Goal: Task Accomplishment & Management: Manage account settings

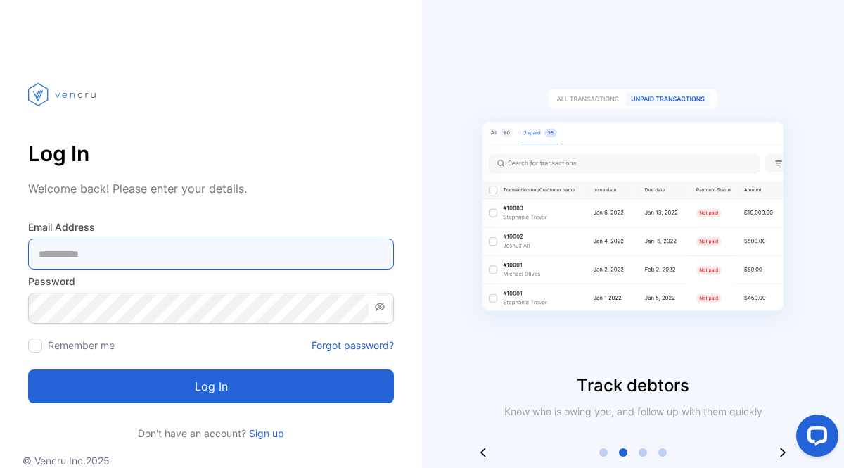
click at [131, 249] on Address-inputemail "email" at bounding box center [211, 253] width 366 height 31
type Address-inputemail "**********"
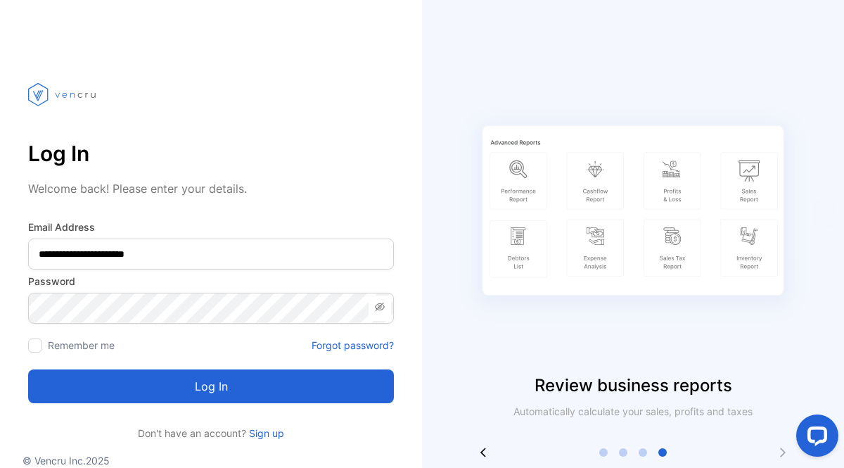
click at [101, 348] on label "Remember me" at bounding box center [81, 345] width 67 height 12
click at [40, 345] on div at bounding box center [35, 345] width 14 height 14
click at [149, 387] on button "Log in" at bounding box center [211, 386] width 366 height 34
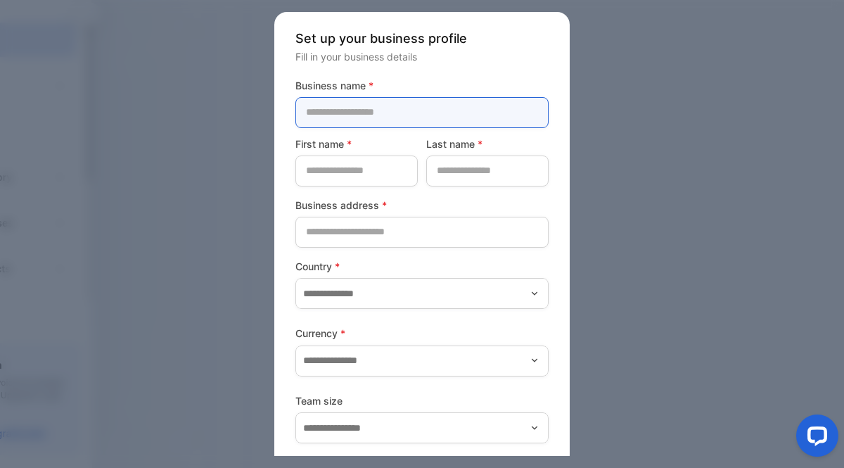
click at [405, 115] on name-inputcompanyname "text" at bounding box center [421, 112] width 253 height 31
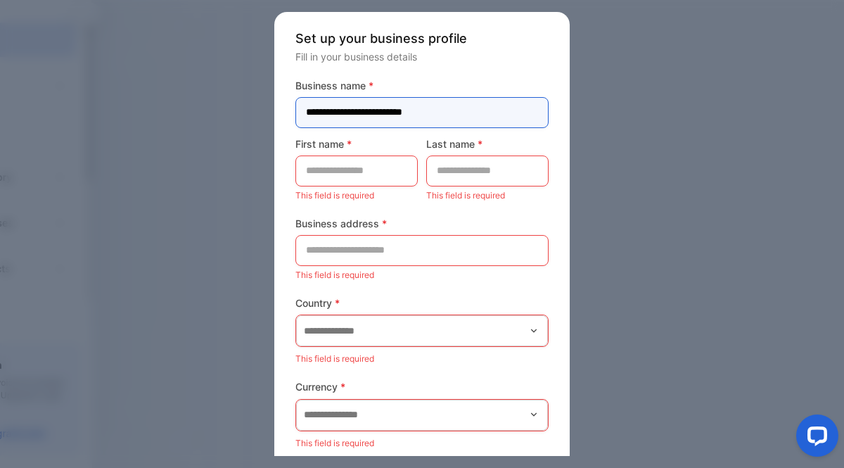
type name-inputcompanyname "**********"
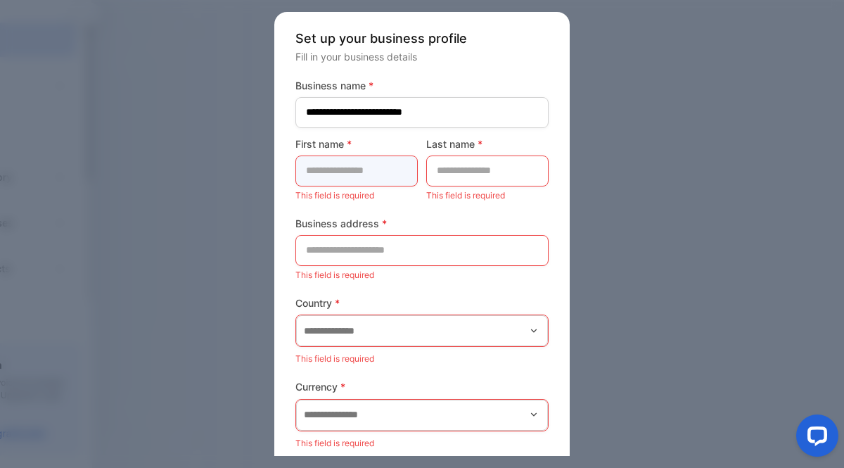
click at [361, 172] on name-inputfirstname "text" at bounding box center [356, 170] width 122 height 31
type name-inputfirstname "*******"
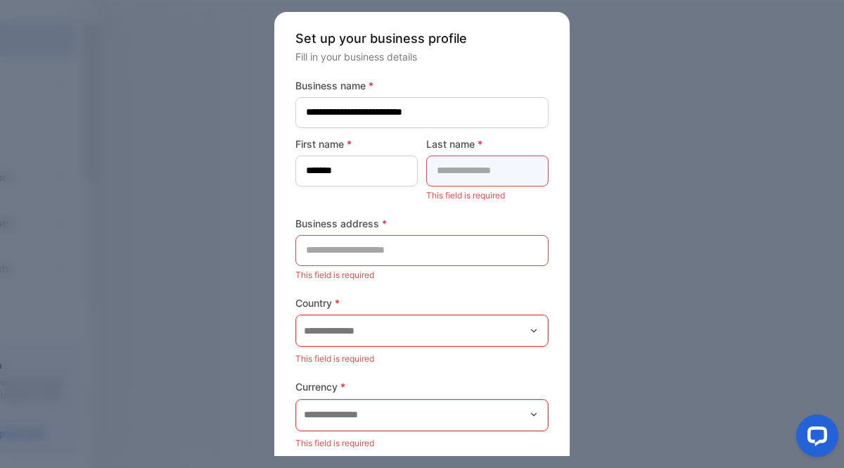
click at [451, 181] on name-inputlastname "text" at bounding box center [487, 170] width 122 height 31
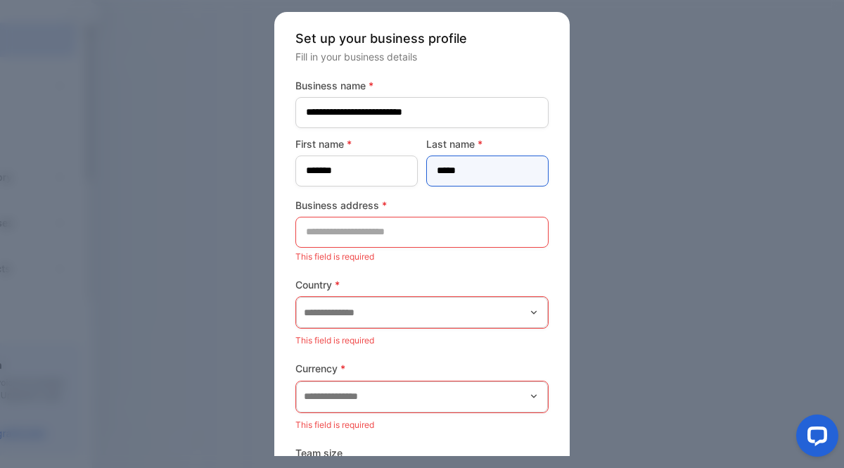
type name-inputlastname "*****"
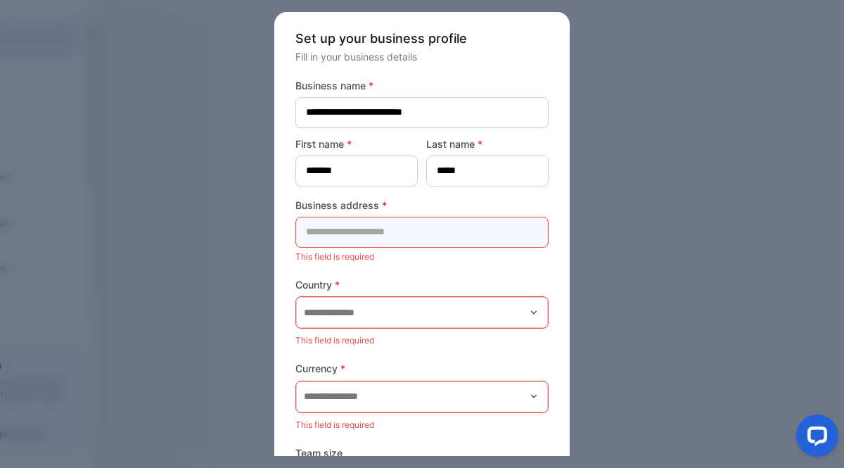
click at [383, 233] on address-inputaddress "text" at bounding box center [421, 232] width 253 height 31
click at [125, 314] on div at bounding box center [422, 234] width 844 height 468
click at [361, 236] on address-inputaddress "text" at bounding box center [421, 232] width 253 height 31
paste address-inputaddress "**********"
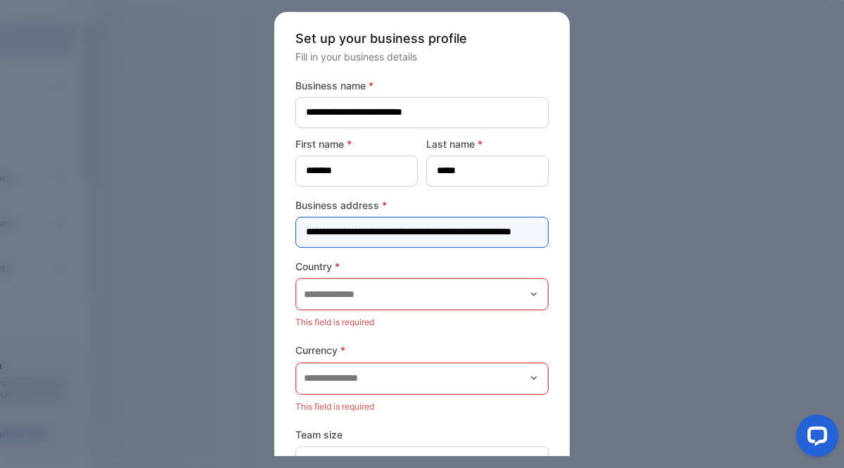
scroll to position [0, 54]
type address-inputaddress "**********"
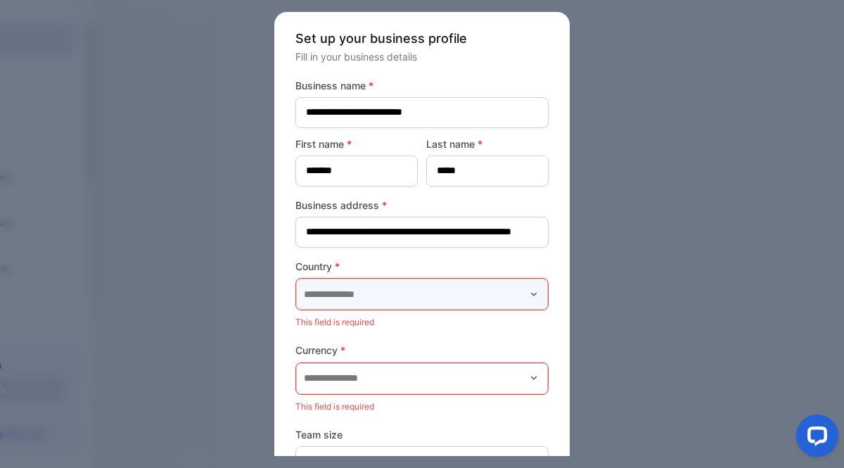
click at [343, 305] on input "text" at bounding box center [422, 293] width 252 height 31
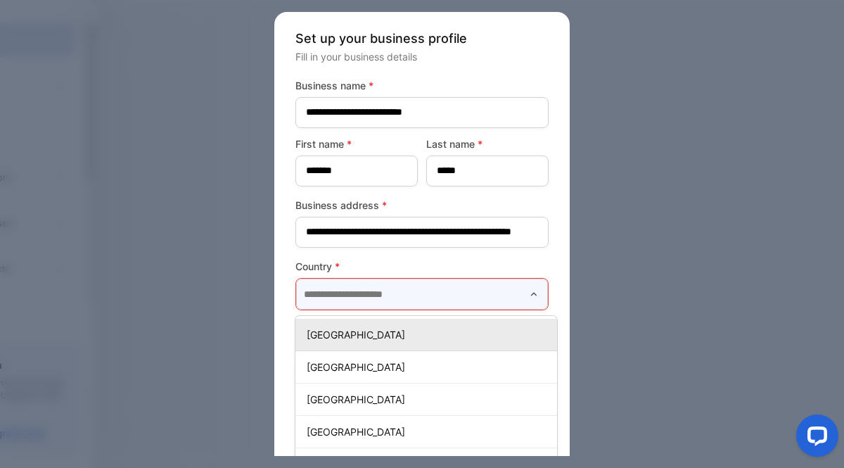
scroll to position [0, 0]
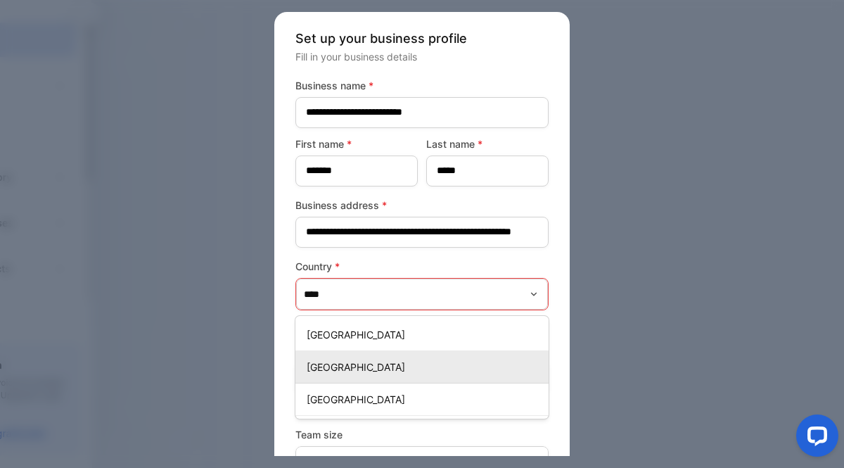
click at [333, 369] on p "[GEOGRAPHIC_DATA]" at bounding box center [425, 366] width 236 height 15
type input "**********"
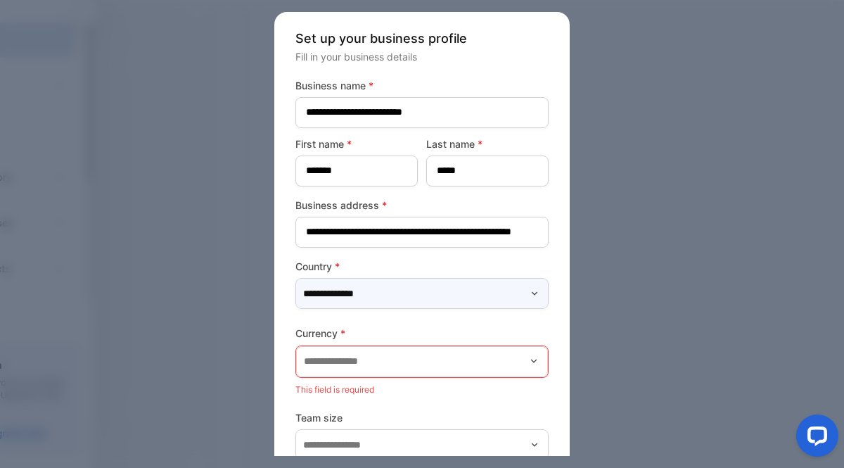
scroll to position [70, 0]
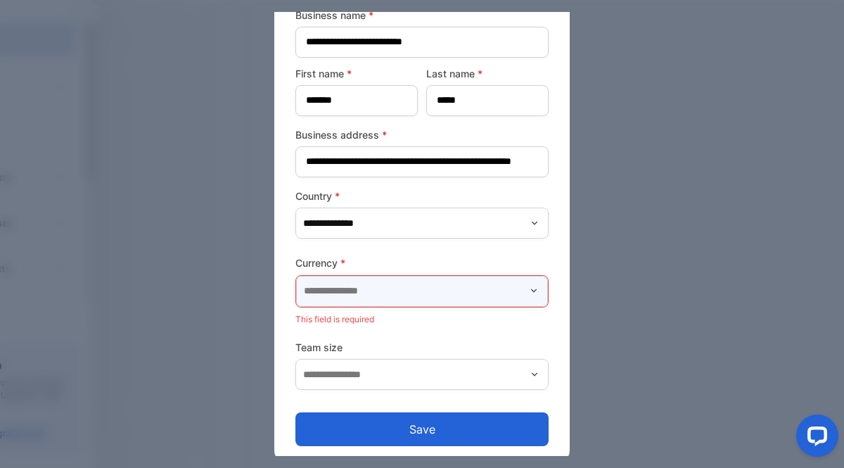
click at [401, 291] on input "text" at bounding box center [422, 291] width 252 height 31
type input "*"
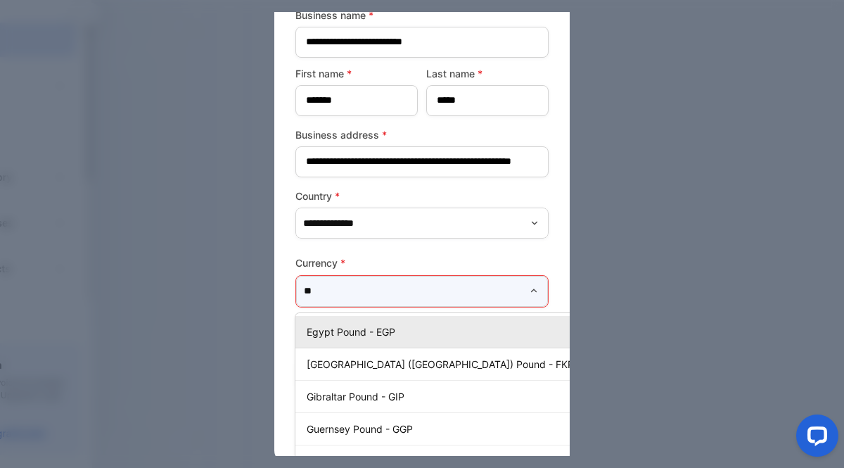
type input "*"
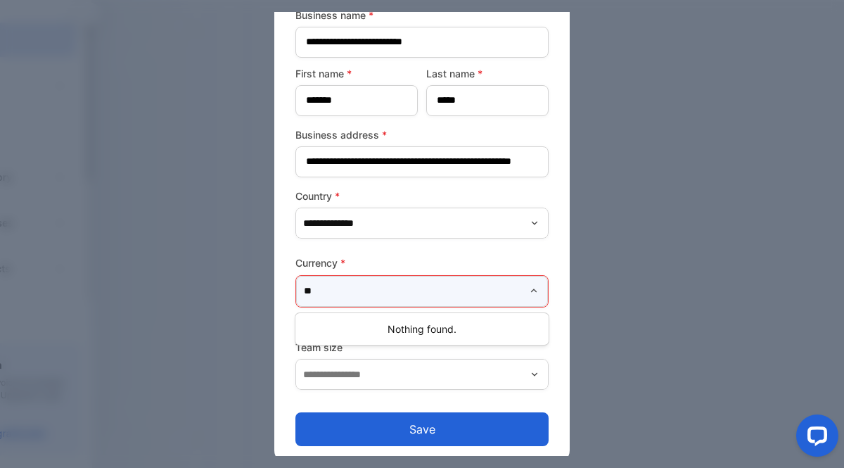
type input "*"
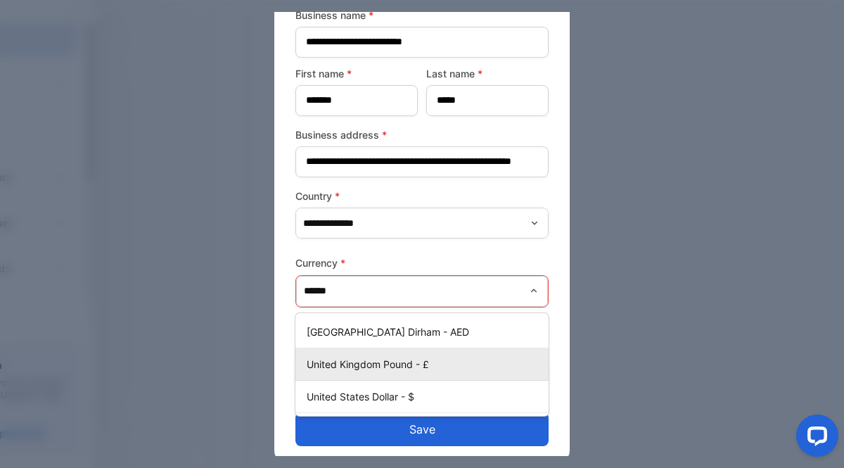
click at [400, 364] on p "United Kingdom Pound - £" at bounding box center [425, 364] width 236 height 15
type input "**********"
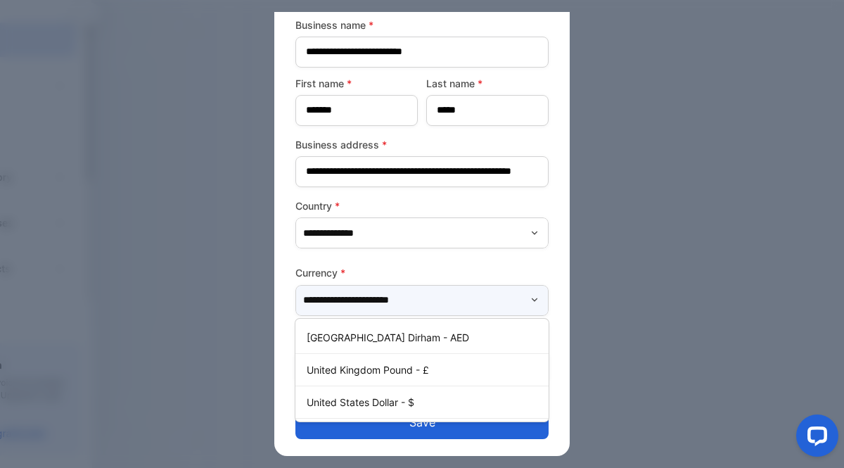
scroll to position [60, 0]
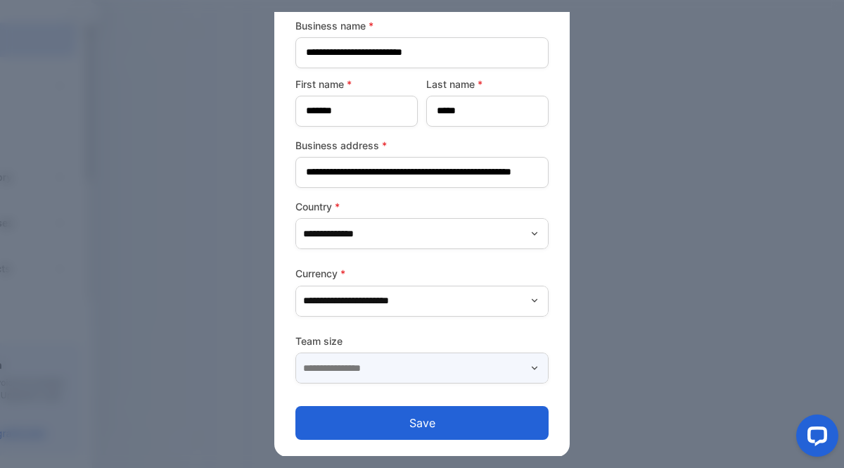
click at [364, 368] on input "text" at bounding box center [421, 367] width 253 height 31
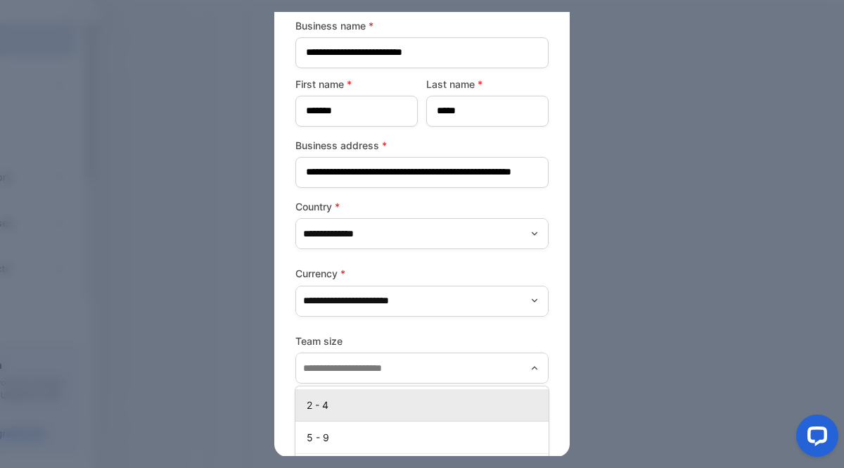
click at [338, 403] on p "2 - 4" at bounding box center [425, 404] width 236 height 15
type input "*****"
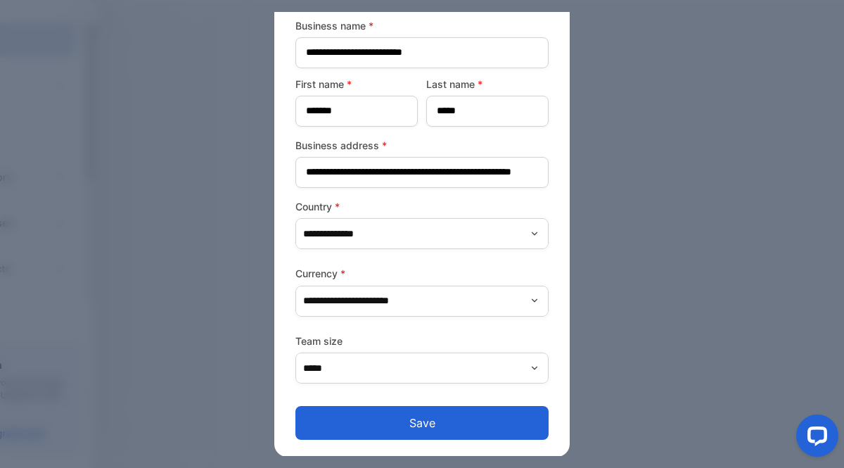
click at [439, 424] on button "Save" at bounding box center [421, 423] width 253 height 34
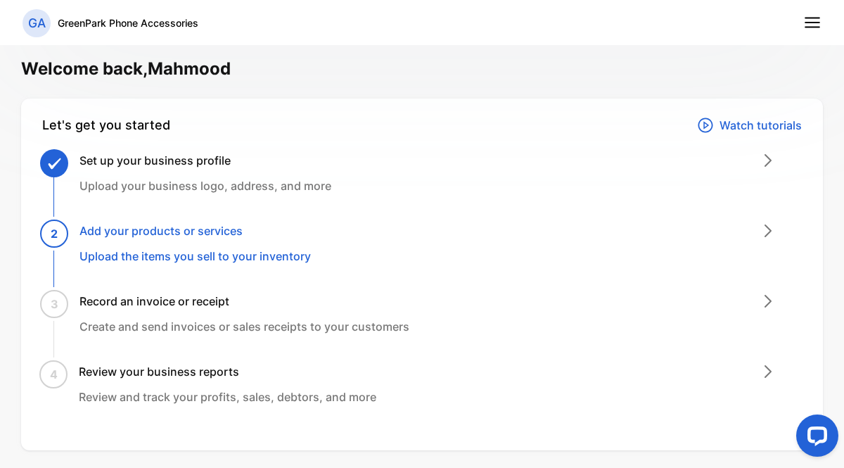
click at [698, 127] on icon at bounding box center [705, 125] width 17 height 17
click at [765, 162] on icon at bounding box center [768, 160] width 6 height 11
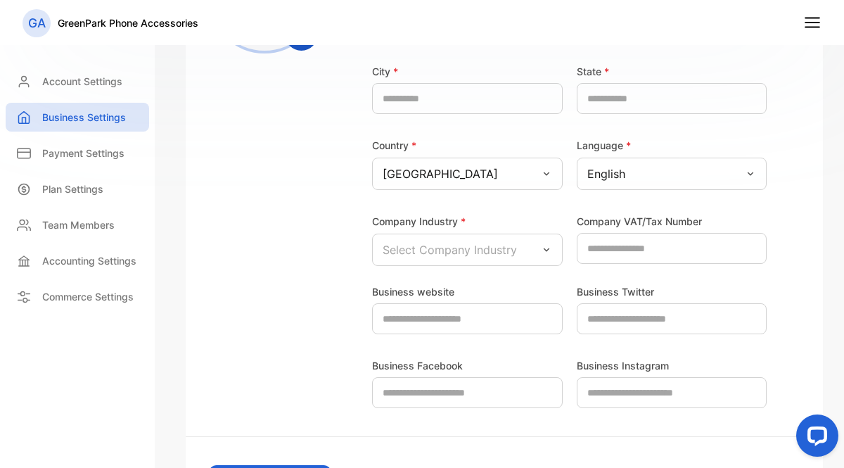
scroll to position [333, 0]
click at [543, 248] on icon at bounding box center [546, 249] width 6 height 4
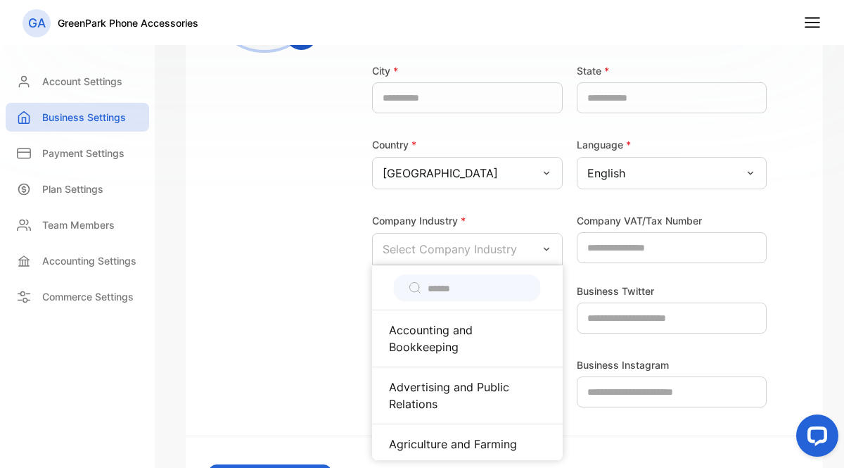
click at [459, 291] on input "text" at bounding box center [477, 288] width 98 height 15
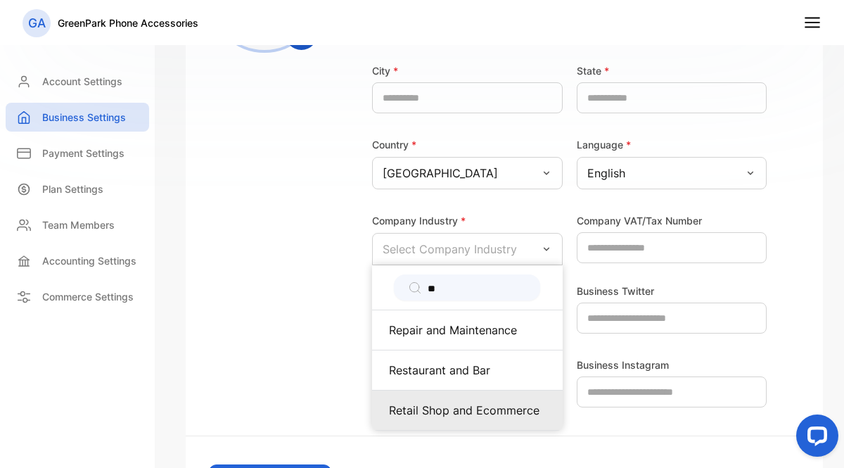
type input "**"
click at [457, 404] on p "Retail Shop and Ecommerce" at bounding box center [467, 410] width 157 height 17
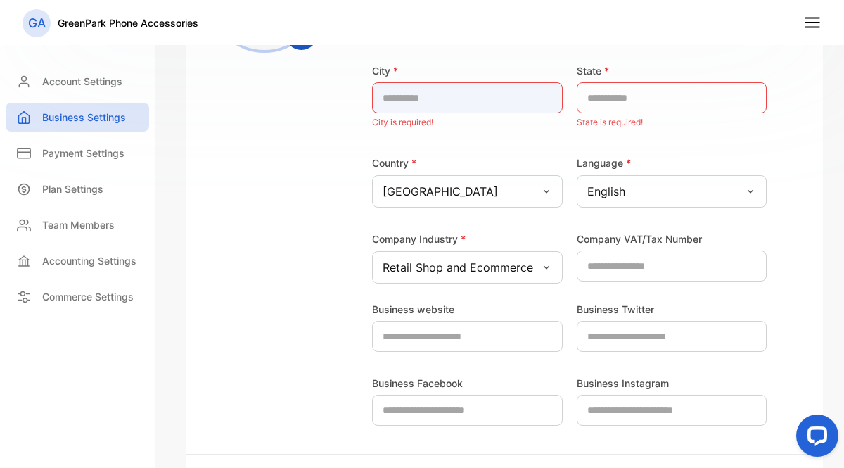
click at [446, 100] on input "text" at bounding box center [467, 97] width 191 height 31
type input "******"
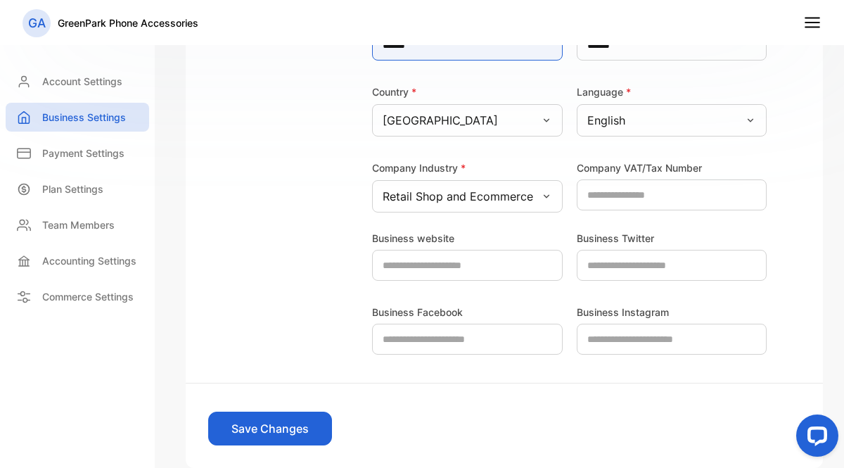
scroll to position [439, 0]
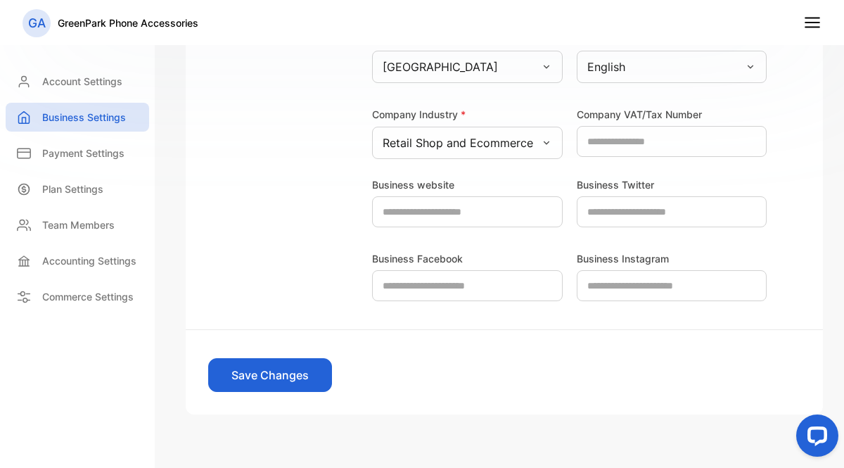
drag, startPoint x: 281, startPoint y: 372, endPoint x: 360, endPoint y: 368, distance: 78.8
click at [281, 372] on button "Save Changes" at bounding box center [270, 375] width 124 height 34
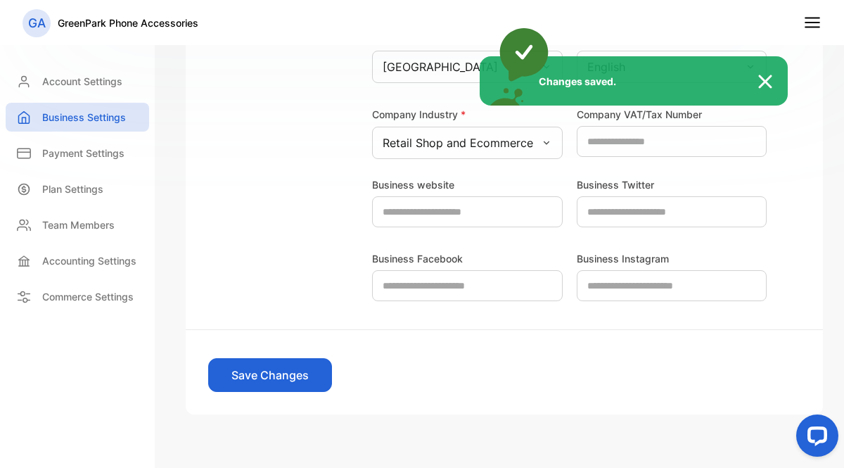
click at [115, 79] on div "Changes saved." at bounding box center [422, 234] width 844 height 468
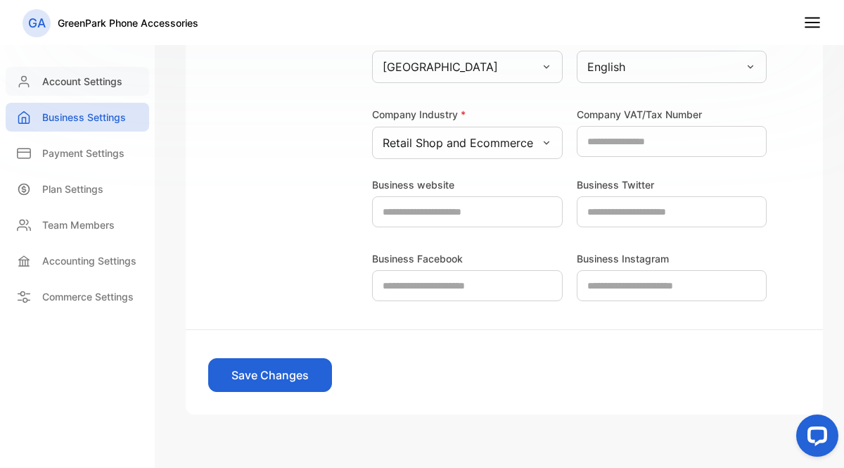
click at [94, 84] on p "Account Settings" at bounding box center [82, 81] width 80 height 15
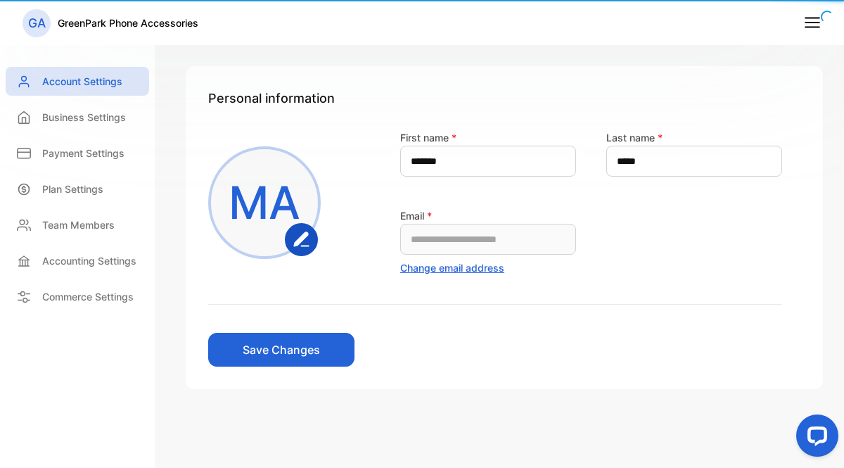
scroll to position [67, 0]
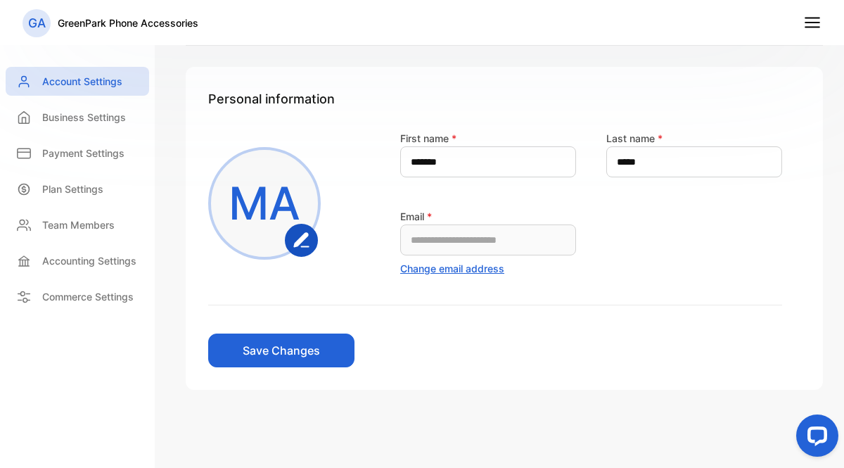
drag, startPoint x: 61, startPoint y: 117, endPoint x: 77, endPoint y: 133, distance: 22.4
click at [61, 117] on p "Business Settings" at bounding box center [84, 117] width 84 height 15
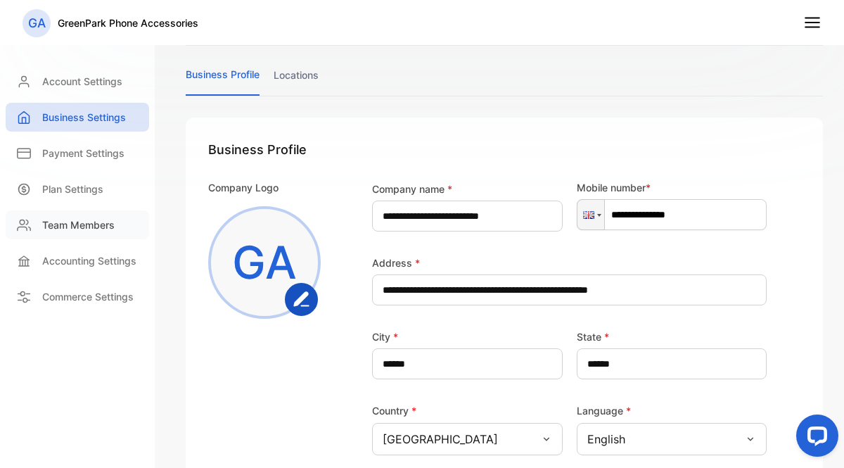
click at [84, 223] on p "Team Members" at bounding box center [78, 224] width 72 height 15
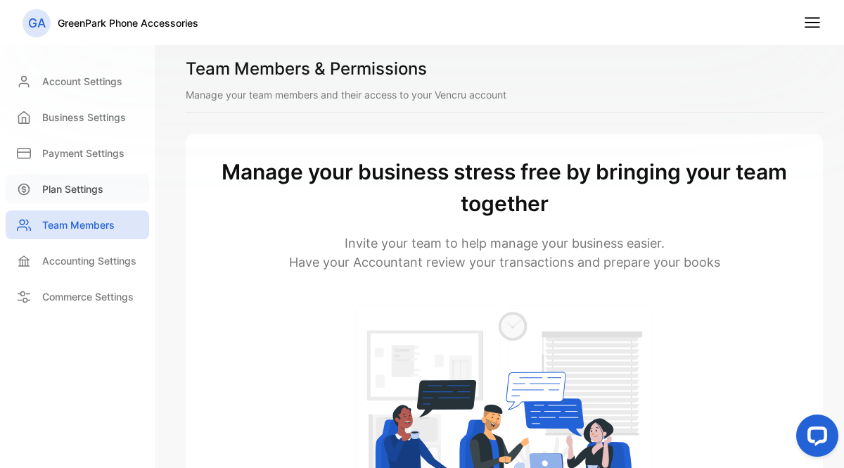
click at [74, 193] on p "Plan Settings" at bounding box center [72, 188] width 61 height 15
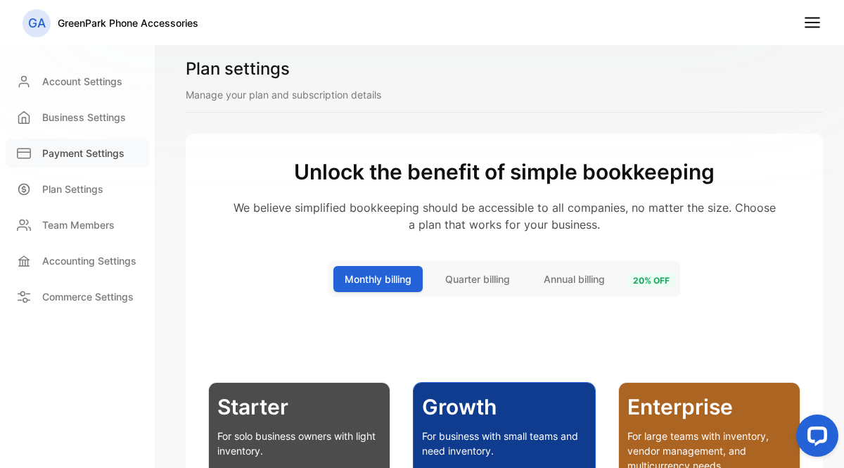
click at [79, 157] on p "Payment Settings" at bounding box center [83, 153] width 82 height 15
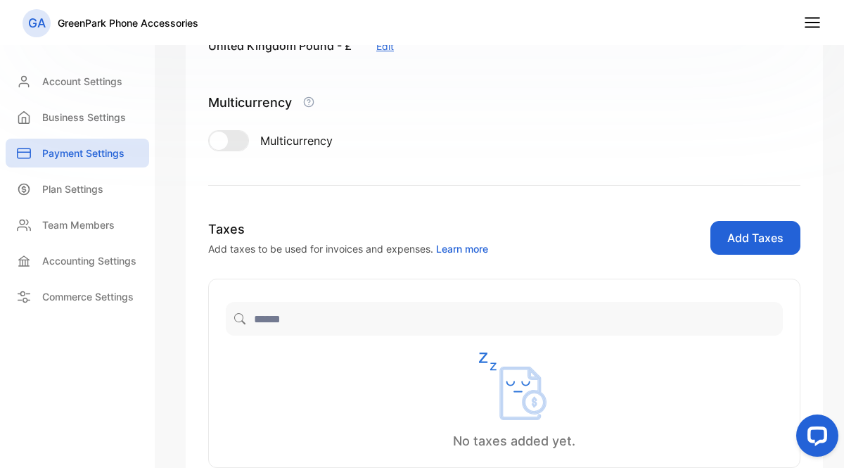
scroll to position [281, 0]
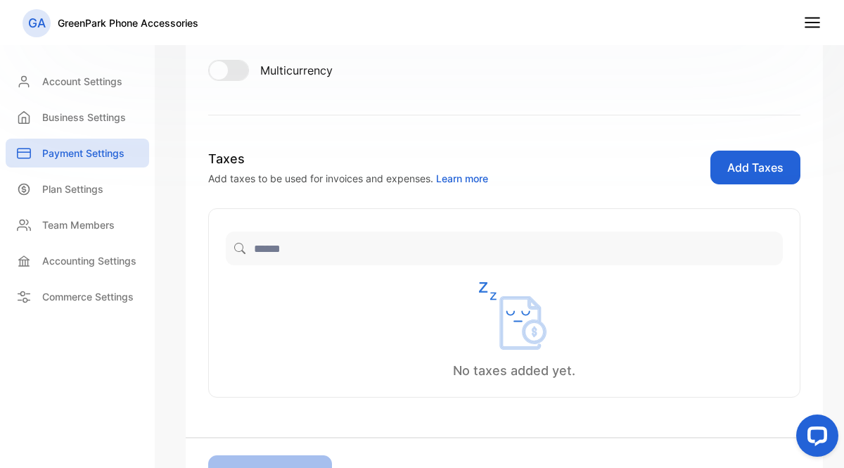
click at [767, 169] on button "Add Taxes" at bounding box center [755, 167] width 90 height 34
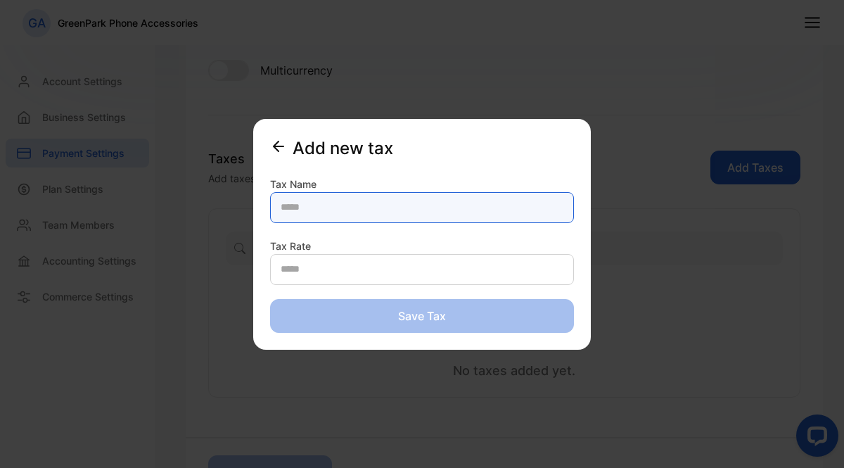
click at [345, 210] on Name-inputTaxName "text" at bounding box center [422, 207] width 304 height 31
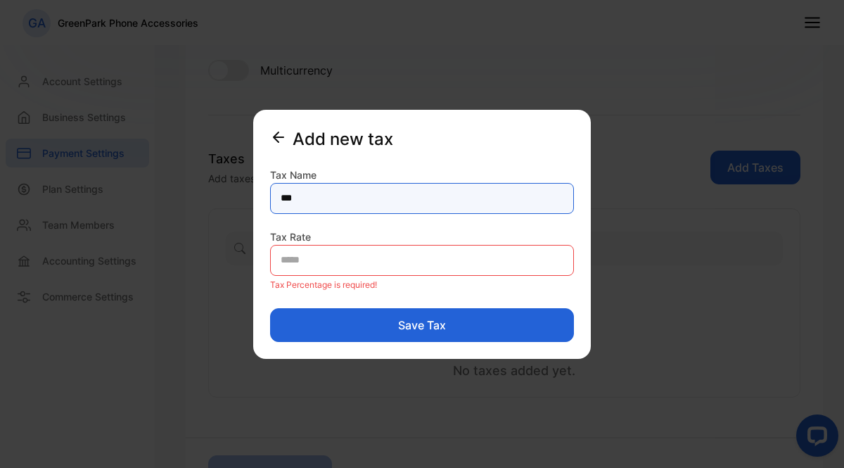
type Name-inputTaxName "***"
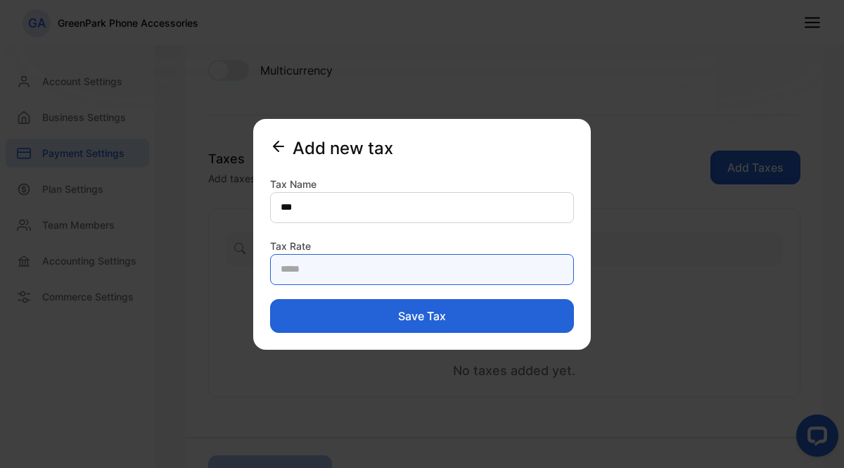
type Rate-inputTaxPercentage "*"
type Rate-inputTaxPercentage "**"
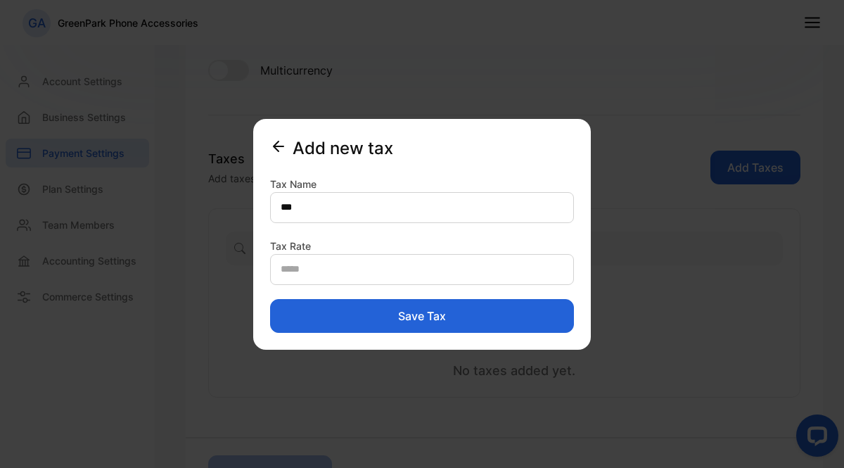
click at [366, 312] on button "Save tax" at bounding box center [422, 316] width 304 height 34
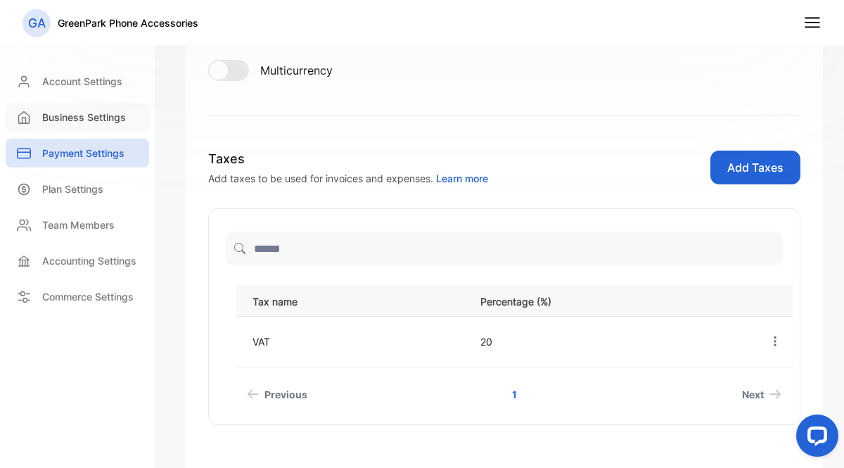
drag, startPoint x: 99, startPoint y: 110, endPoint x: 104, endPoint y: 119, distance: 9.8
click at [98, 110] on p "Business Settings" at bounding box center [84, 117] width 84 height 15
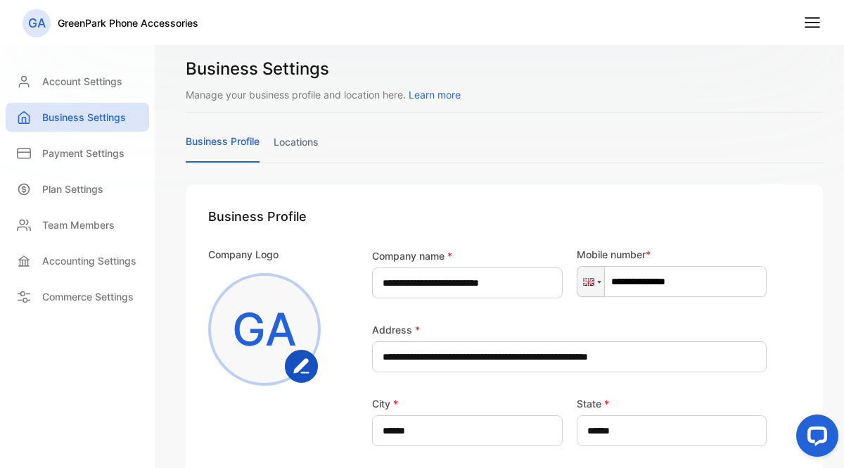
click at [286, 147] on link "locations" at bounding box center [296, 147] width 45 height 27
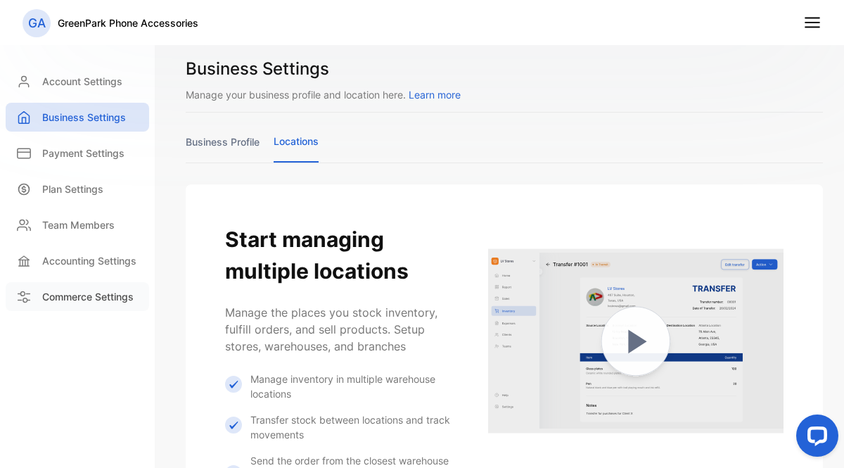
click at [117, 293] on p "Commerce Settings" at bounding box center [87, 296] width 91 height 15
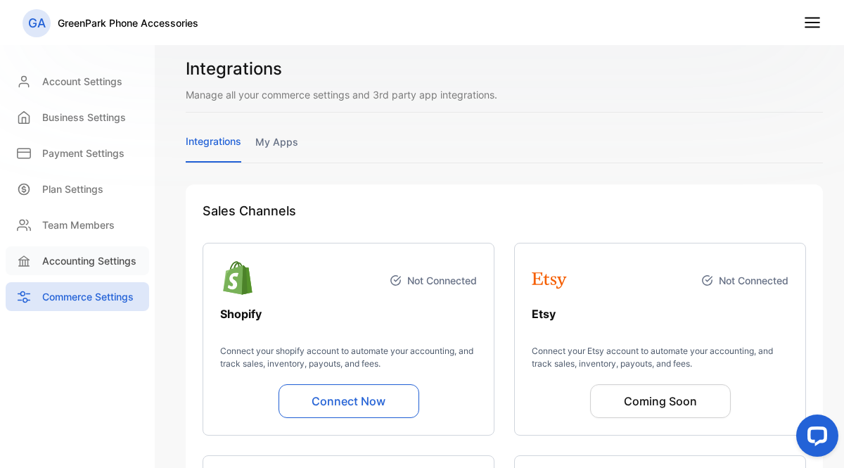
click at [97, 261] on p "Accounting Settings" at bounding box center [89, 260] width 94 height 15
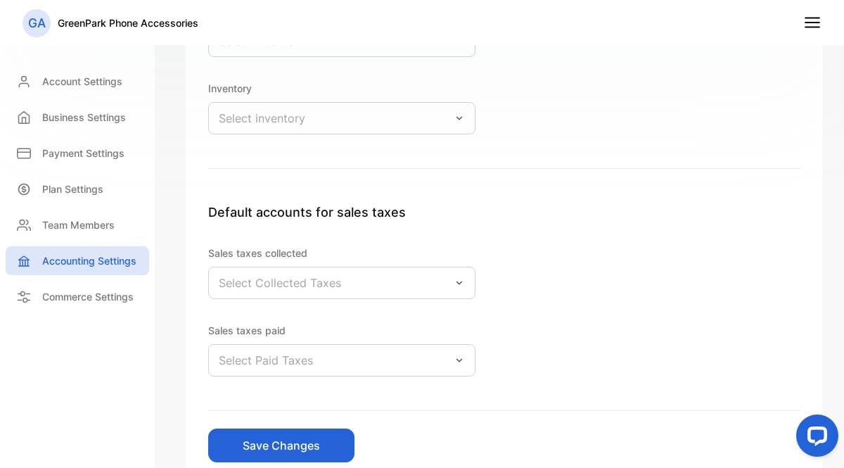
scroll to position [354, 0]
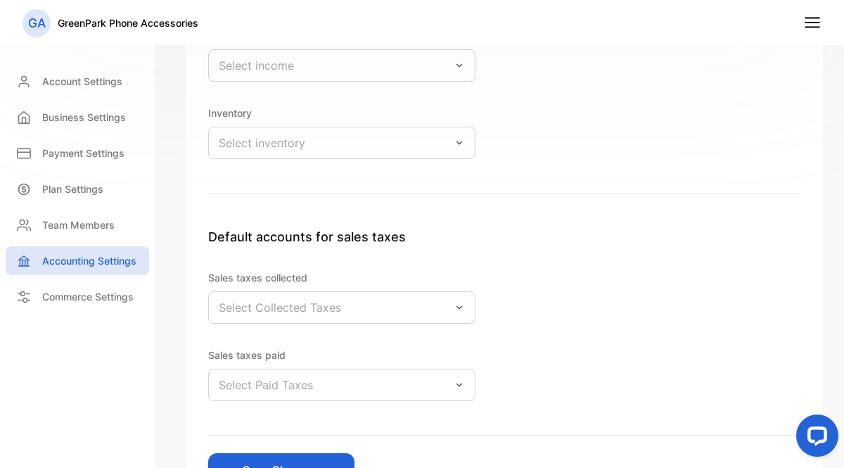
click at [385, 151] on div "Select inventory" at bounding box center [341, 143] width 267 height 32
click at [603, 174] on div "Default accounts for Cash and Cash Equivalents Select bank Income Select income…" at bounding box center [504, 51] width 592 height 286
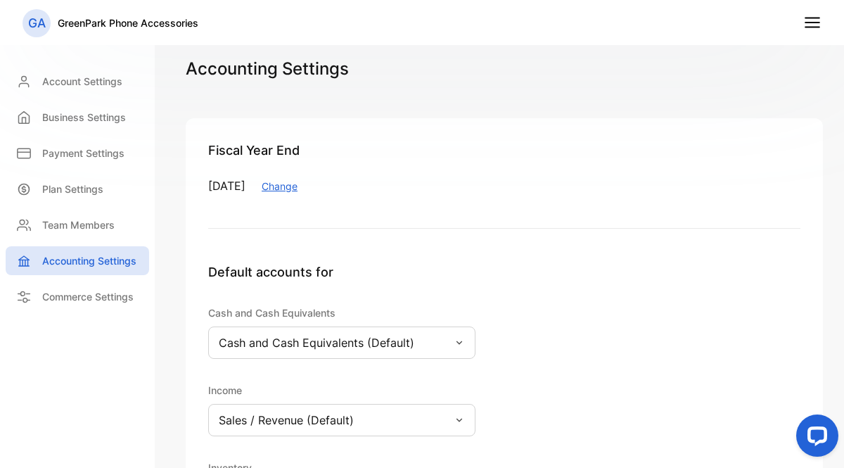
click at [60, 23] on p "GreenPark Phone Accessories" at bounding box center [128, 22] width 141 height 15
click at [30, 23] on p "GA" at bounding box center [37, 23] width 18 height 18
click at [820, 21] on icon at bounding box center [812, 22] width 18 height 18
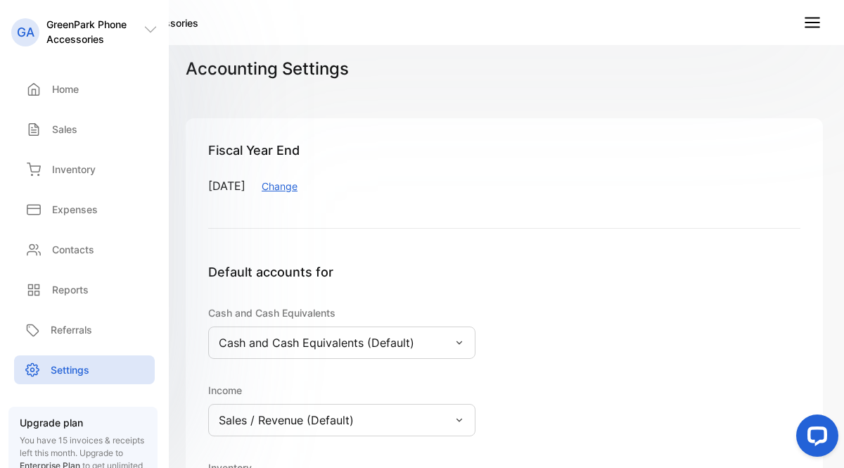
click at [814, 27] on line at bounding box center [812, 27] width 14 height 0
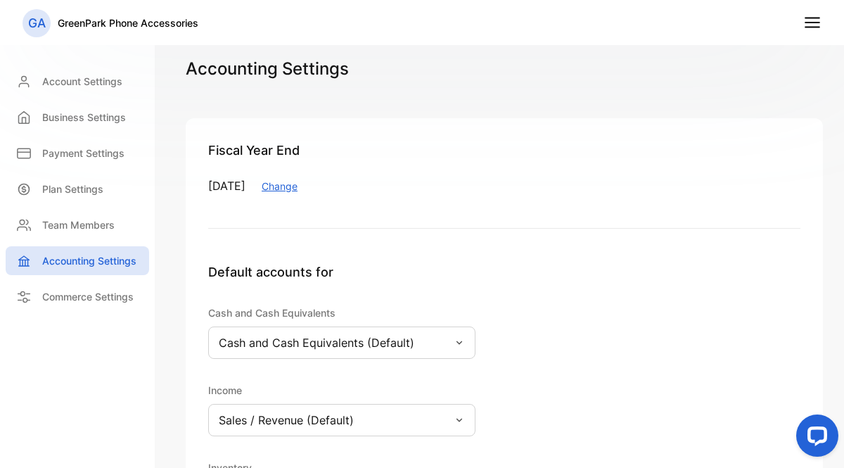
click at [814, 27] on line at bounding box center [812, 27] width 14 height 0
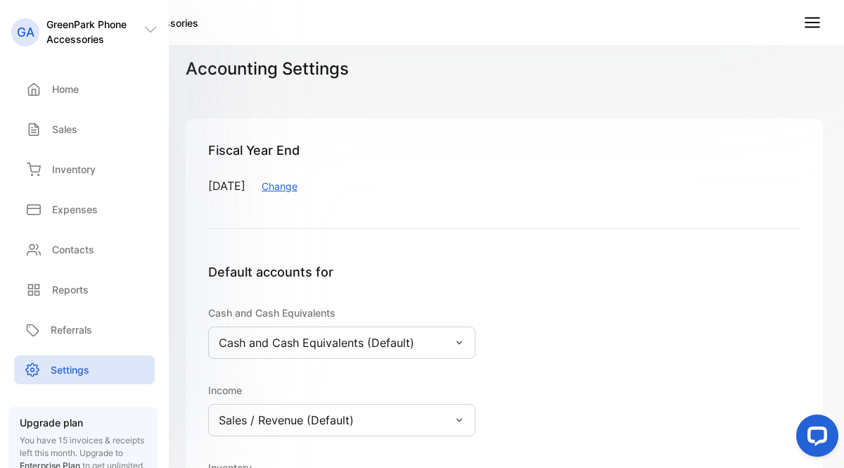
click at [349, 29] on nav "GA GreenPark Phone Accessories" at bounding box center [422, 22] width 844 height 45
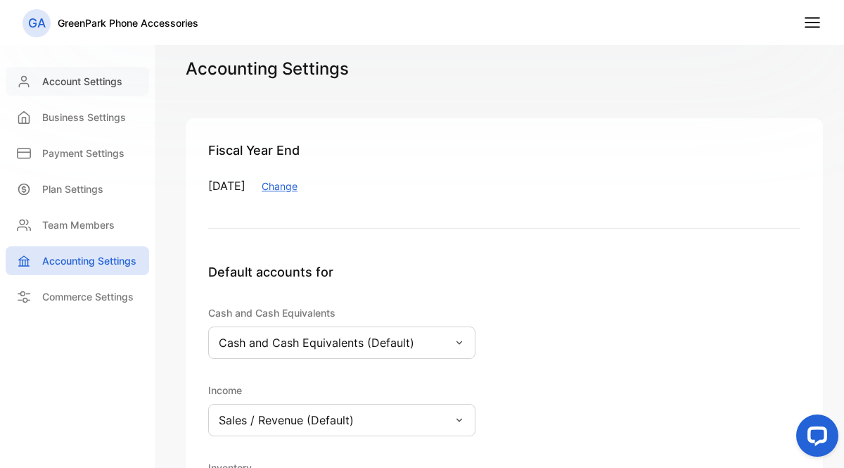
click at [90, 82] on p "Account Settings" at bounding box center [82, 81] width 80 height 15
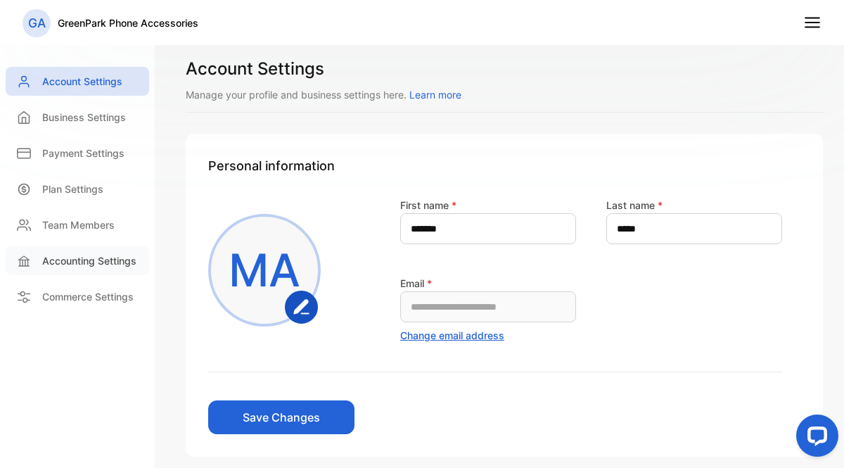
click at [98, 263] on p "Accounting Settings" at bounding box center [89, 260] width 94 height 15
